Goal: Task Accomplishment & Management: Use online tool/utility

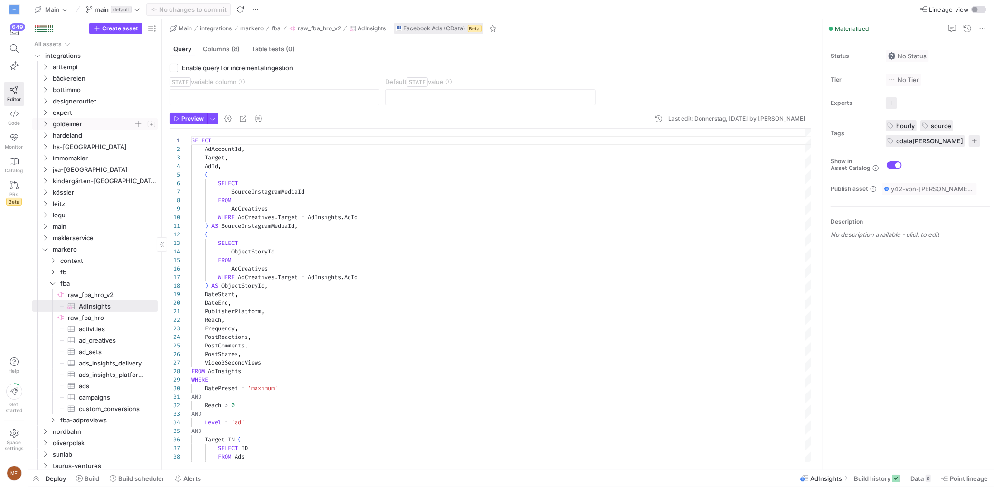
scroll to position [85, 0]
click at [105, 66] on span "arttempi" at bounding box center [93, 67] width 81 height 11
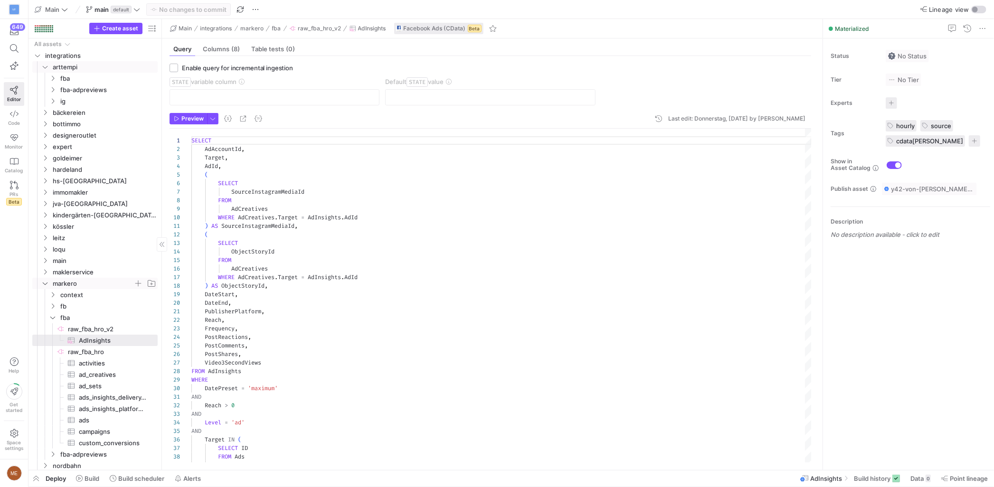
click at [47, 283] on icon "Press SPACE to select this row." at bounding box center [45, 284] width 7 height 6
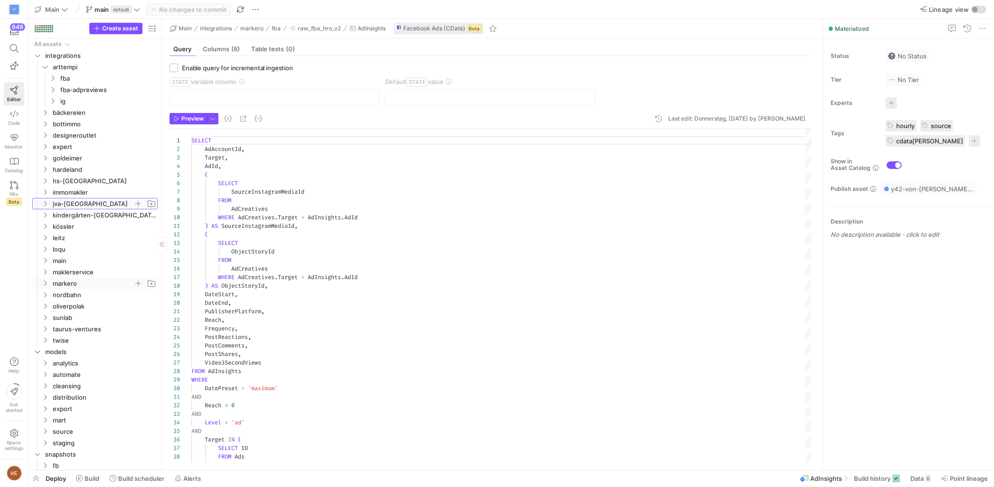
click at [46, 208] on span "jva-[GEOGRAPHIC_DATA]" at bounding box center [98, 203] width 117 height 10
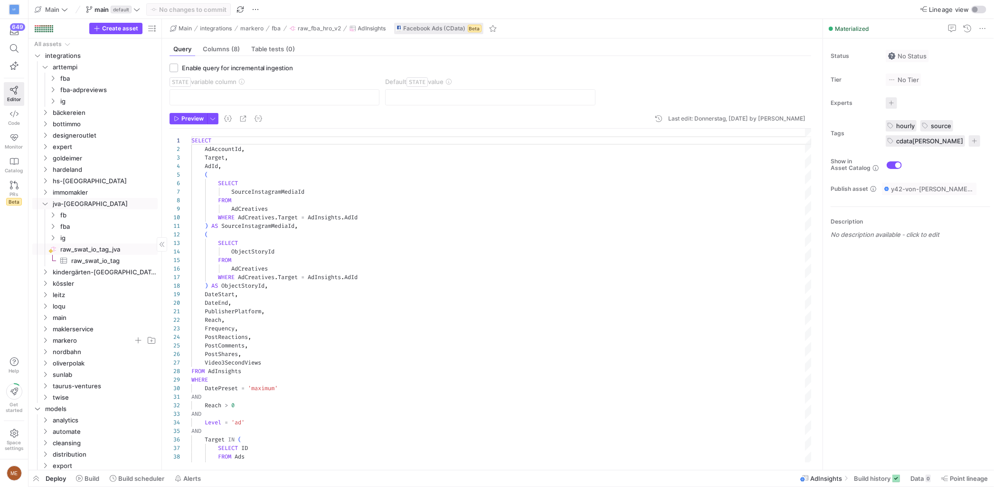
click at [78, 248] on span "raw_swat_io_tag_jva​​​​​​​​" at bounding box center [108, 249] width 96 height 11
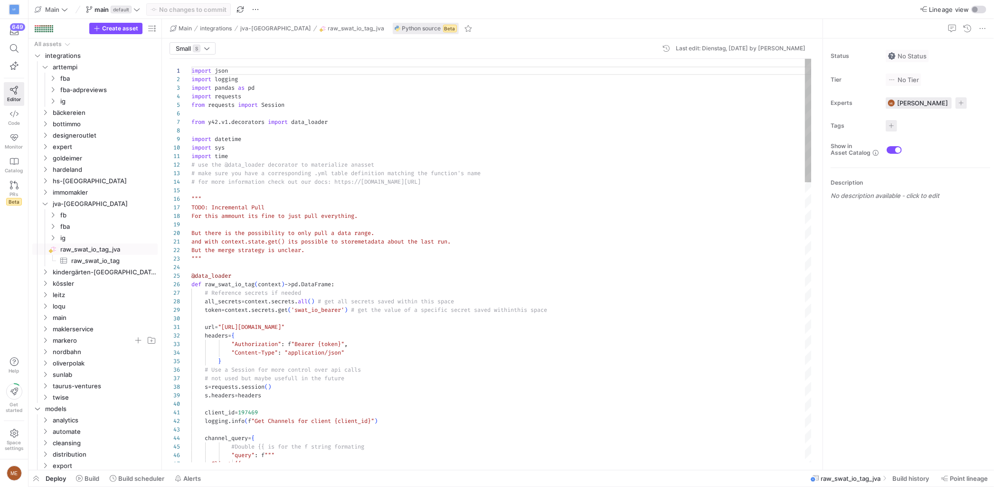
scroll to position [68, 31]
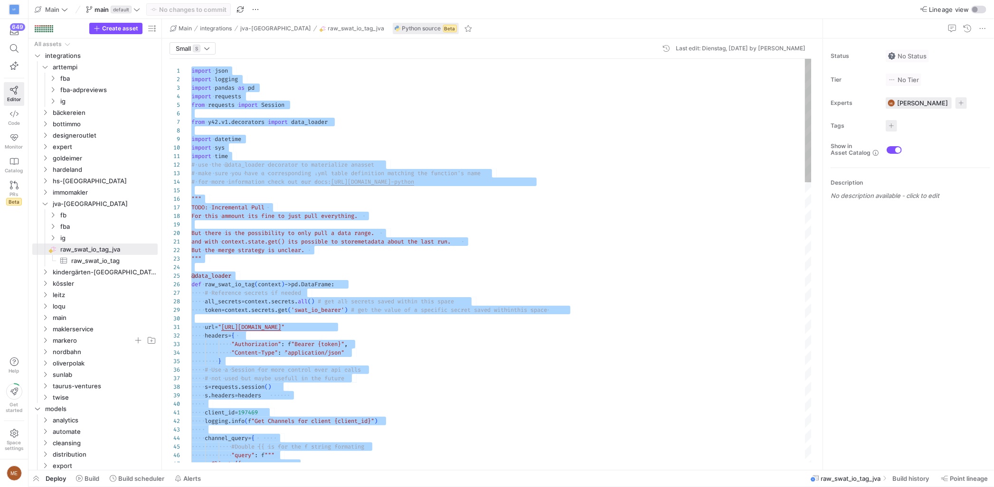
type textarea "import json import logging import pandas as pd import requests from requests im…"
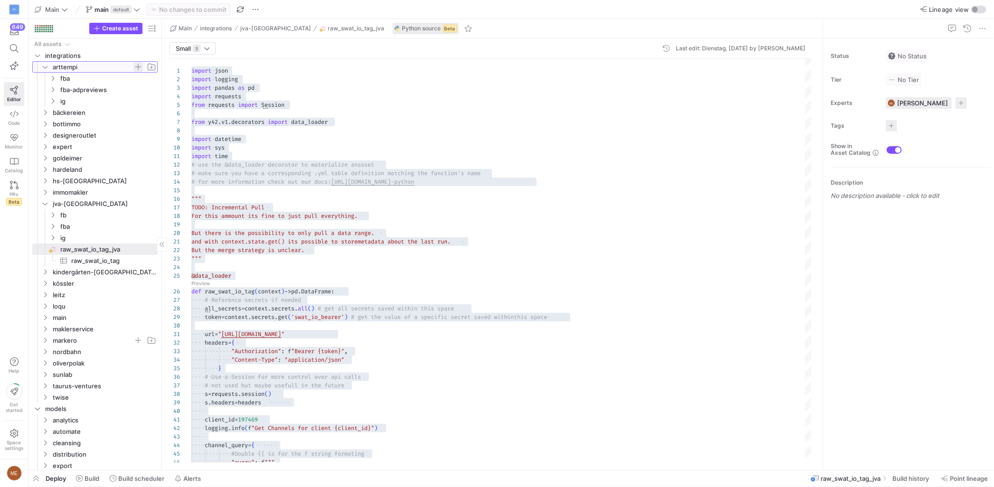
click at [137, 66] on span "Press SPACE to select this row." at bounding box center [137, 66] width 9 height 9
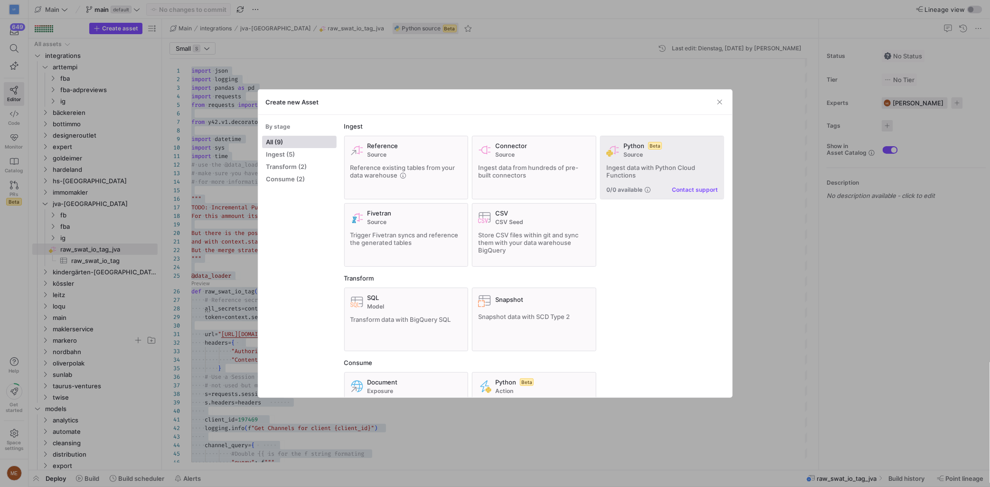
click at [660, 154] on span "Source" at bounding box center [670, 154] width 95 height 7
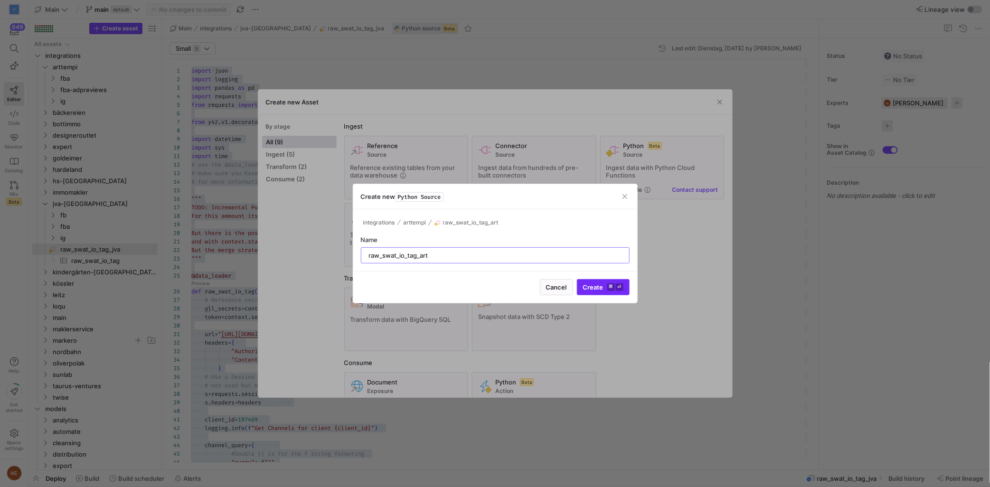
type input "raw_swat_io_tag_art"
click at [592, 280] on span "submit" at bounding box center [603, 287] width 52 height 15
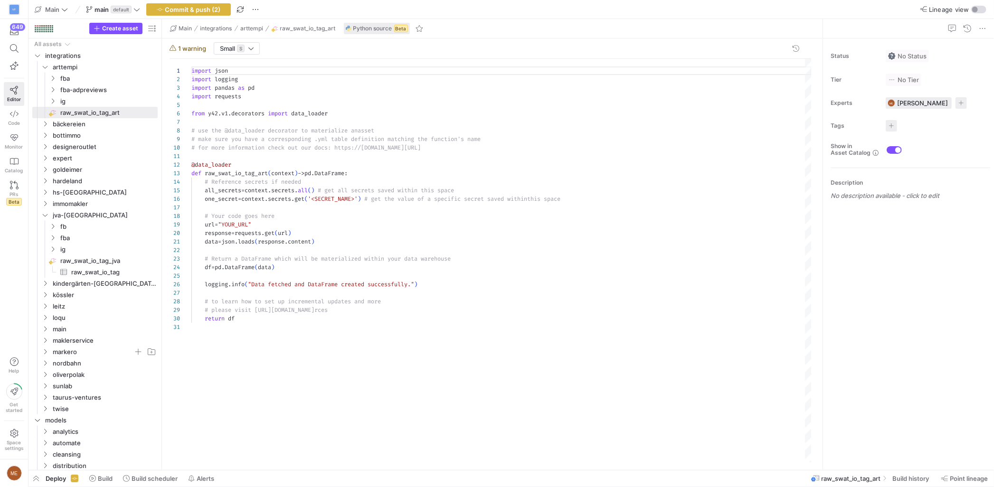
scroll to position [8, 0]
click at [526, 249] on div "import json import logging import pandas as pd import requests from y42 . v1 . …" at bounding box center [501, 261] width 620 height 404
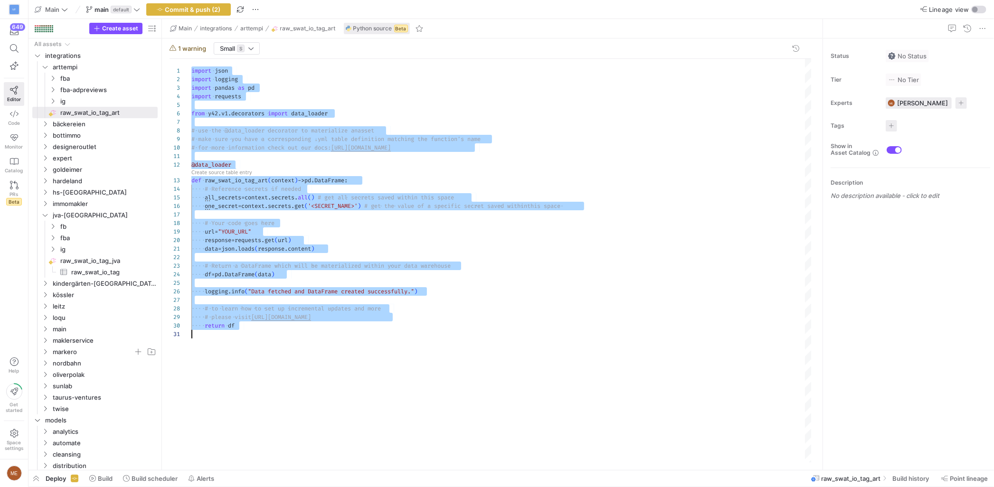
scroll to position [25, 0]
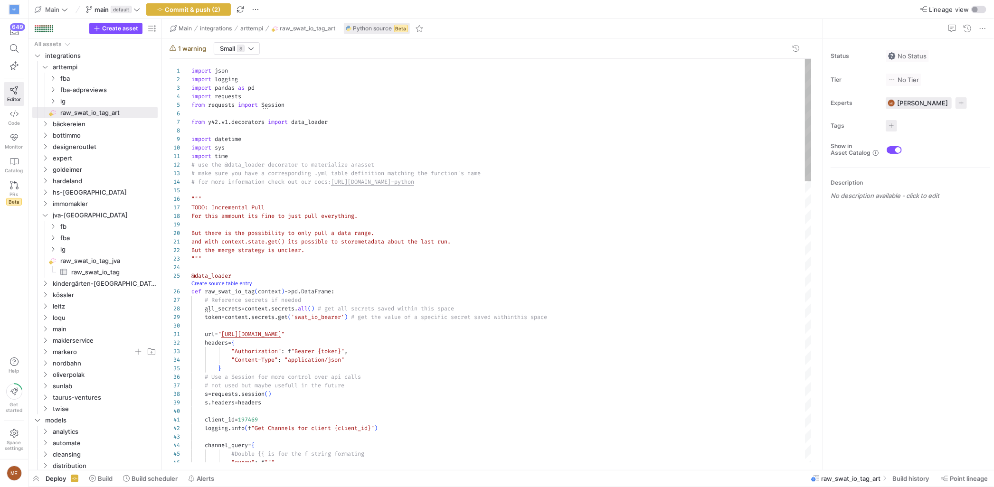
click at [233, 282] on link "Create source table entry" at bounding box center [221, 283] width 61 height 5
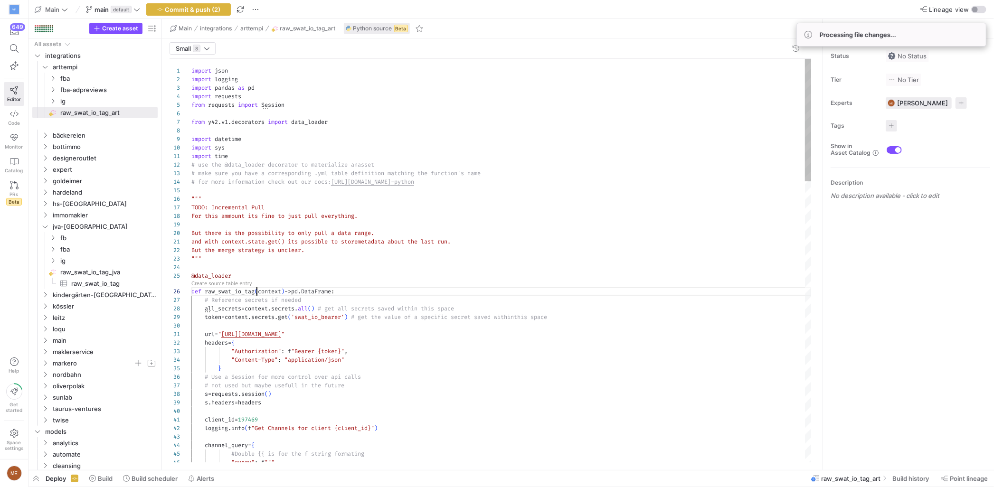
scroll to position [43, 65]
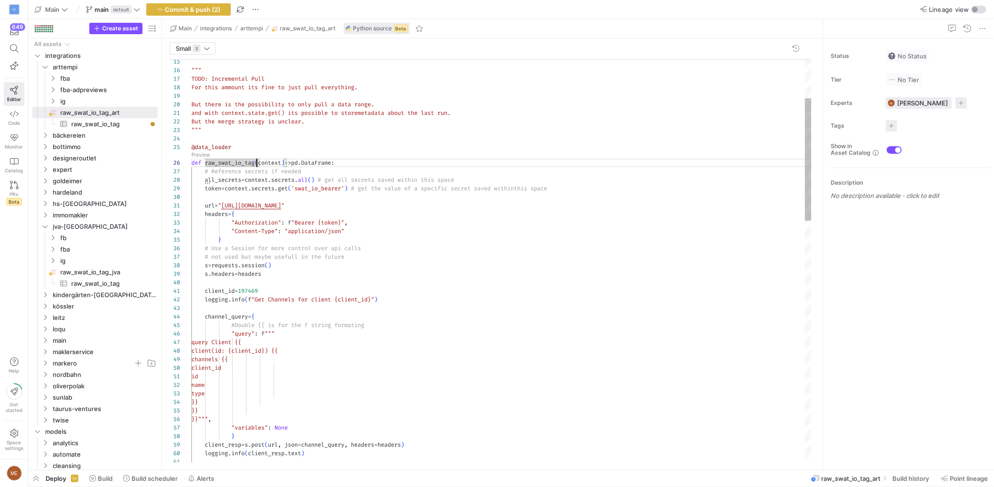
click at [254, 293] on span "197469" at bounding box center [248, 291] width 20 height 8
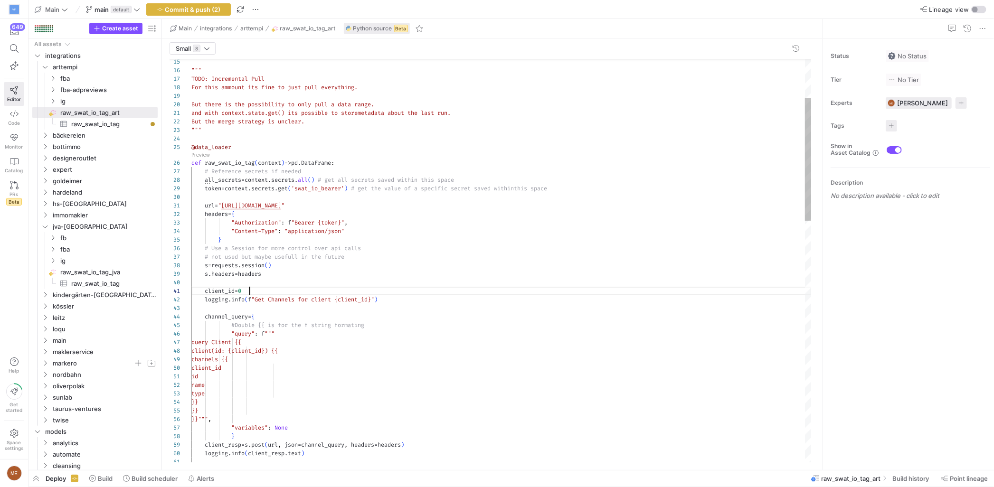
click at [302, 273] on div "s . headers = headers" at bounding box center [501, 274] width 620 height 9
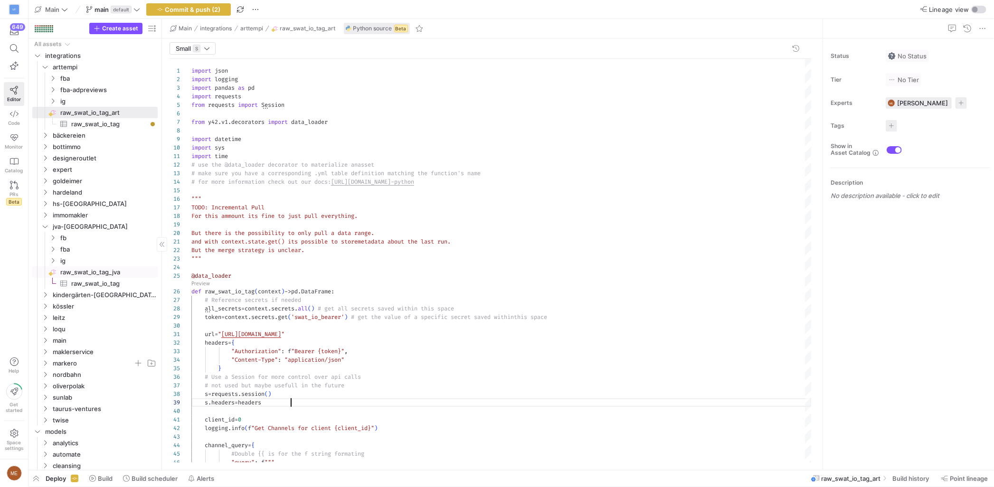
click at [104, 274] on span "raw_swat_io_tag_jva​​​​​​​​" at bounding box center [108, 272] width 96 height 11
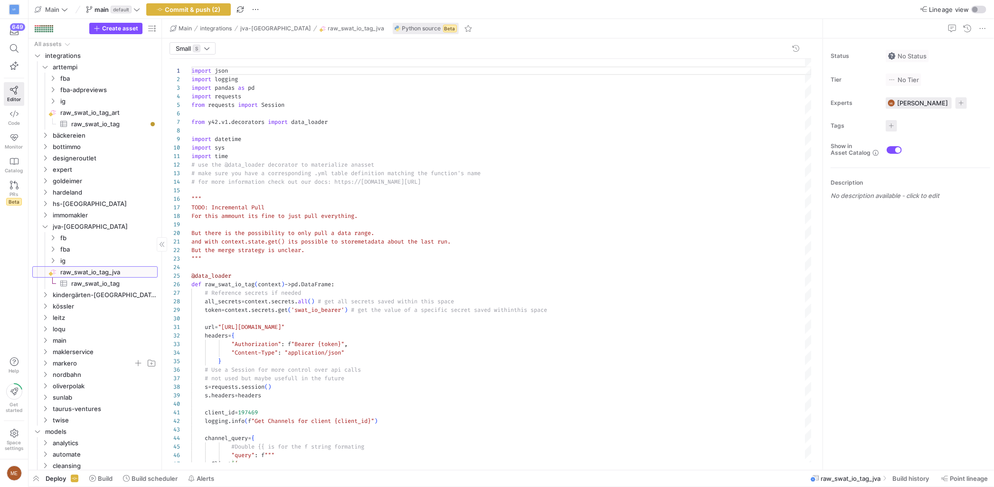
type textarea "import json import logging import pandas as pd import requests from requests im…"
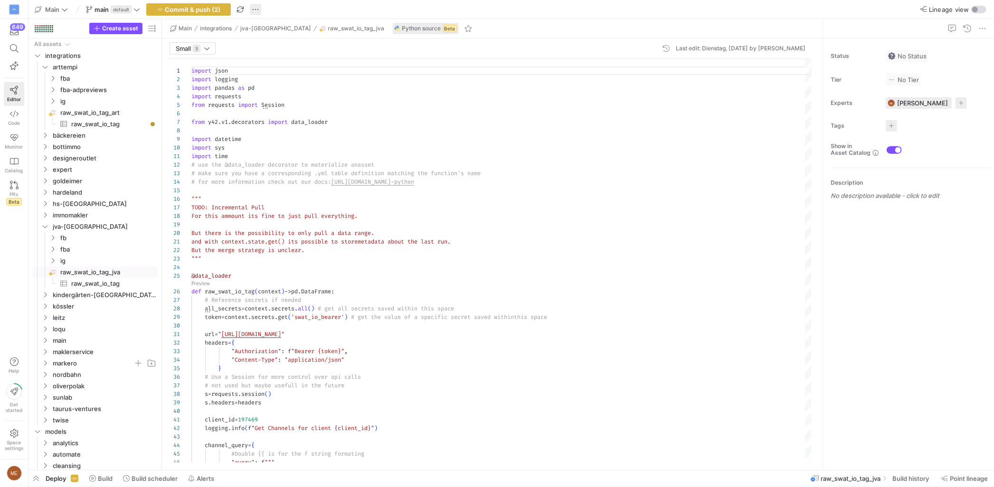
click at [258, 6] on span "button" at bounding box center [255, 9] width 11 height 11
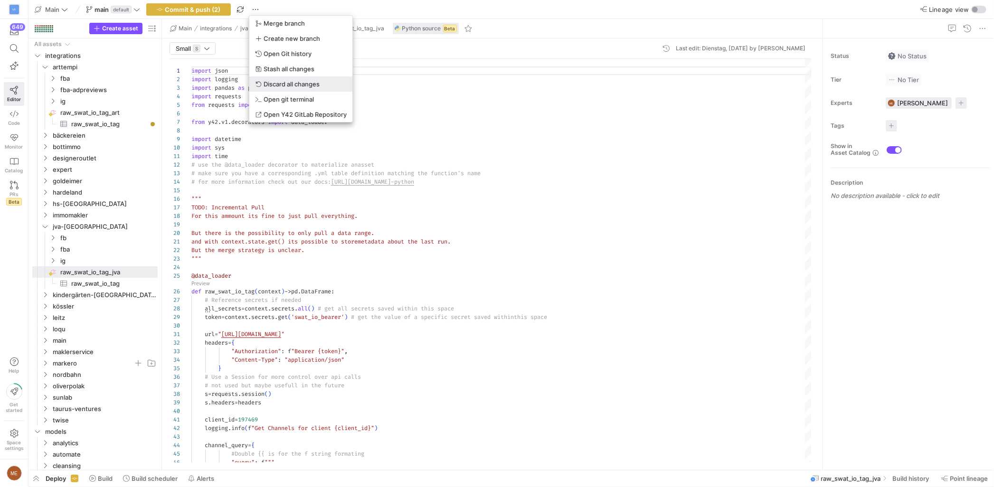
click at [272, 81] on span "Discard all changes" at bounding box center [291, 84] width 56 height 8
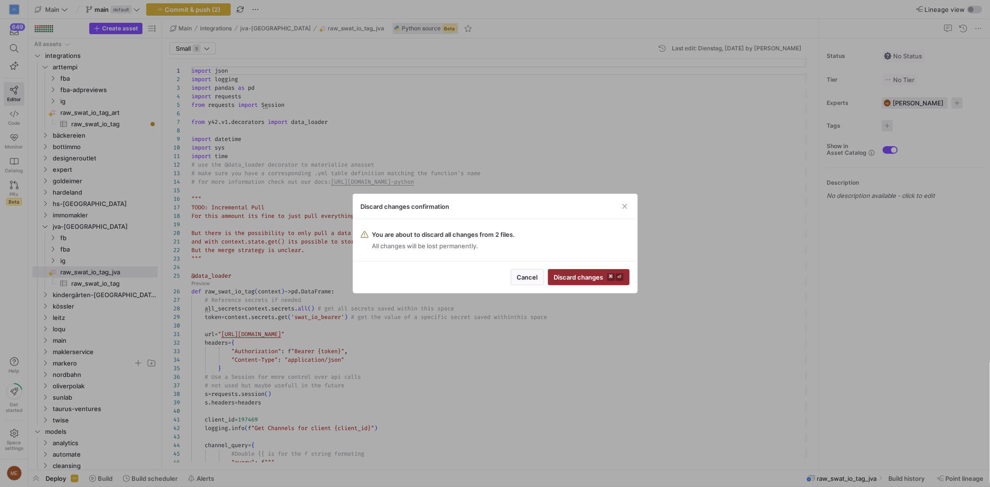
click at [600, 272] on span "submit" at bounding box center [588, 277] width 81 height 15
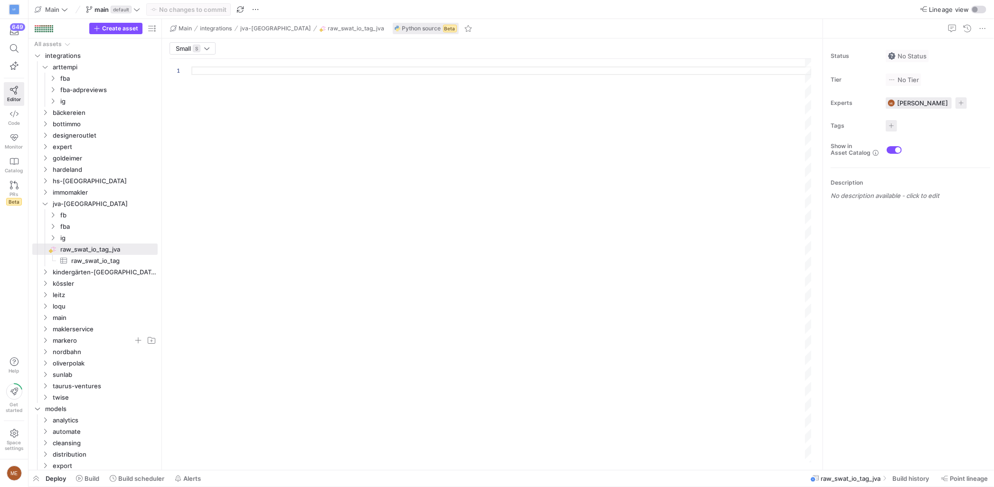
type textarea "import json import logging import pandas as pd import requests from requests im…"
